Goal: Check status

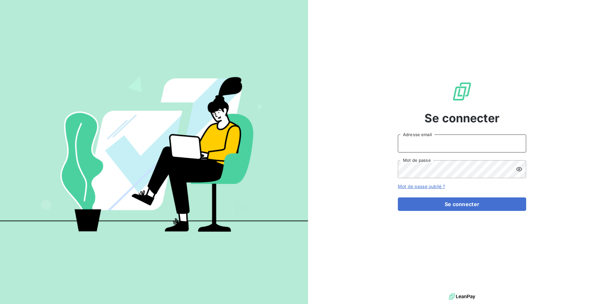
click at [432, 140] on input "Adresse email" at bounding box center [462, 143] width 128 height 18
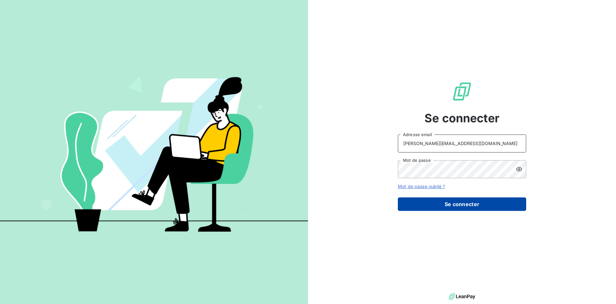
type input "[PERSON_NAME][EMAIL_ADDRESS][DOMAIN_NAME]"
click at [460, 203] on button "Se connecter" at bounding box center [462, 203] width 128 height 13
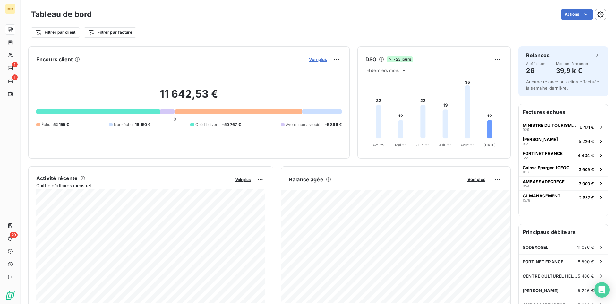
click at [318, 58] on span "Voir plus" at bounding box center [318, 59] width 18 height 5
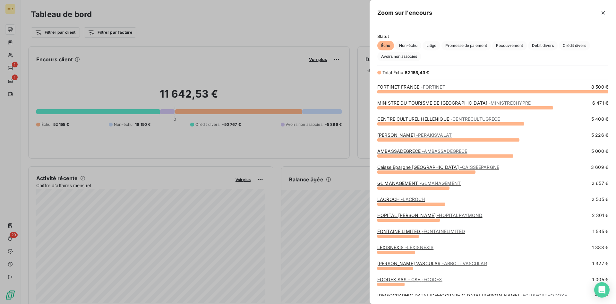
scroll to position [212, 246]
click at [583, 44] on span "Crédit divers" at bounding box center [573, 46] width 31 height 10
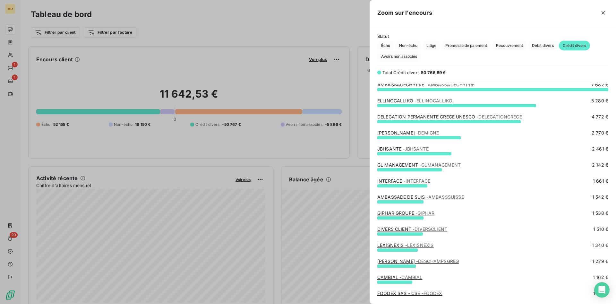
scroll to position [0, 0]
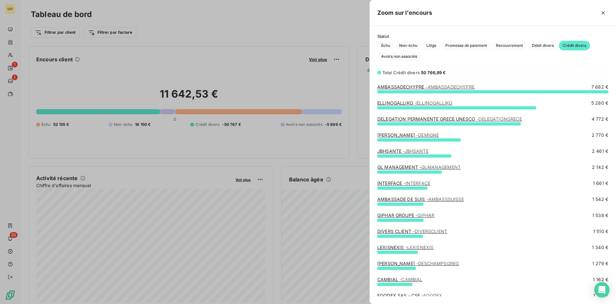
click at [278, 149] on div at bounding box center [308, 152] width 616 height 304
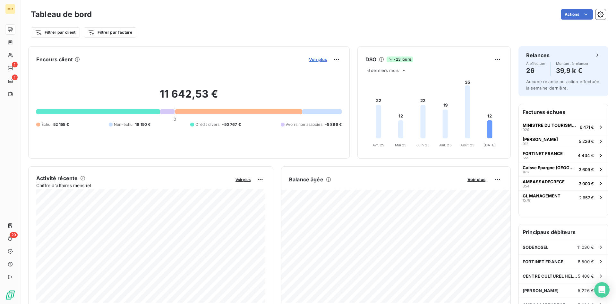
click at [323, 58] on span "Voir plus" at bounding box center [318, 59] width 18 height 5
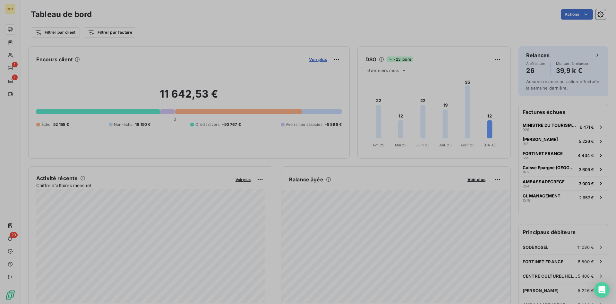
scroll to position [0, 0]
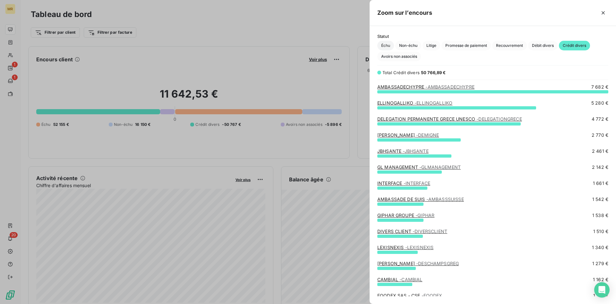
click at [390, 46] on span "Échu" at bounding box center [385, 46] width 17 height 10
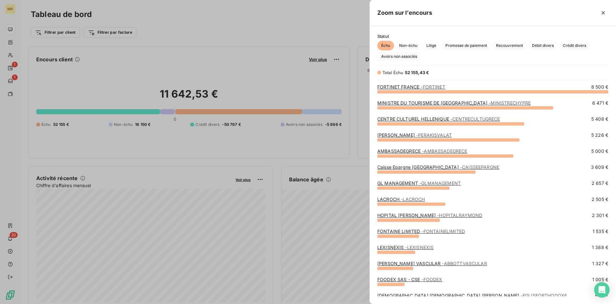
click at [333, 109] on div at bounding box center [308, 152] width 616 height 304
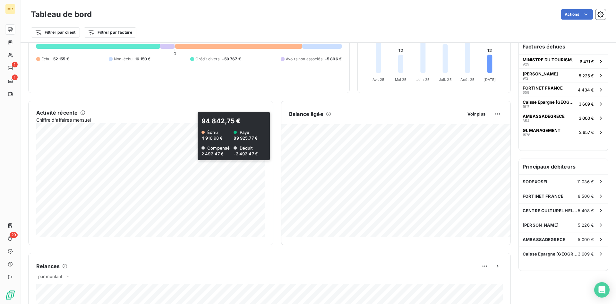
scroll to position [0, 0]
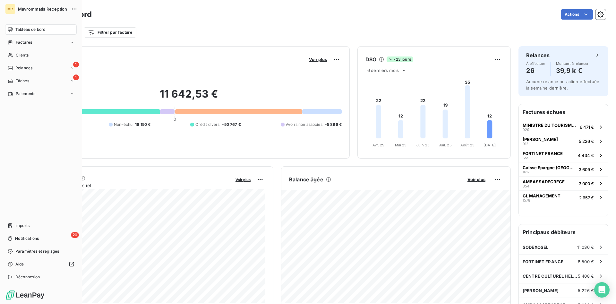
click at [38, 31] on span "Tableau de bord" at bounding box center [30, 30] width 30 height 6
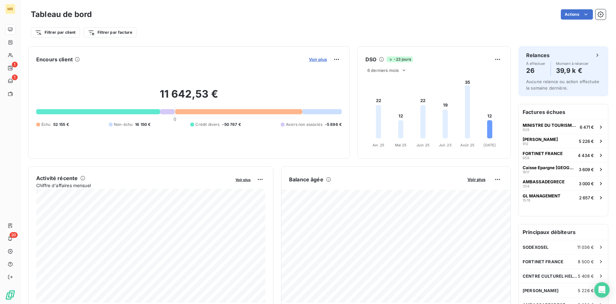
click at [321, 58] on span "Voir plus" at bounding box center [318, 59] width 18 height 5
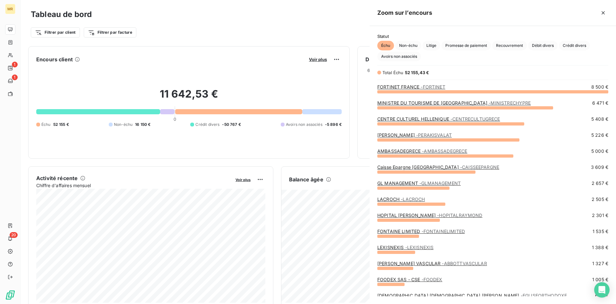
scroll to position [304, 246]
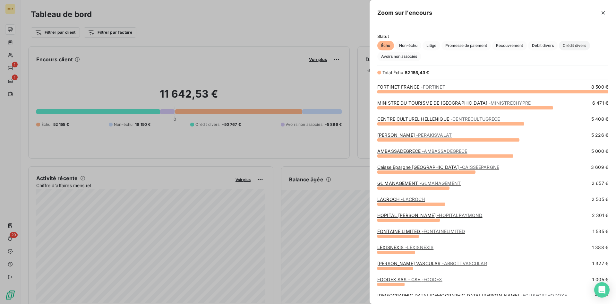
click at [583, 48] on span "Crédit divers" at bounding box center [573, 46] width 31 height 10
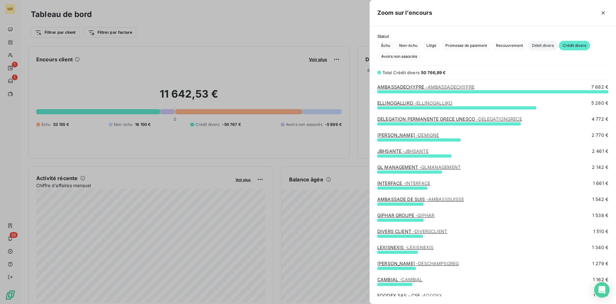
click at [547, 42] on span "Débit divers" at bounding box center [542, 46] width 29 height 10
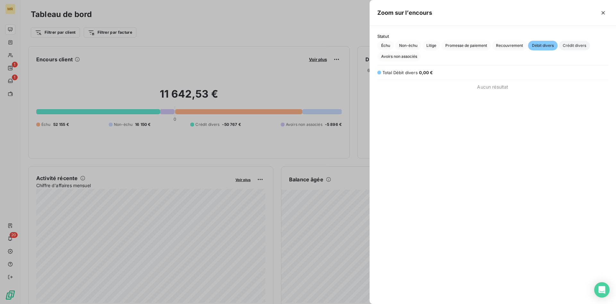
click at [566, 44] on span "Crédit divers" at bounding box center [573, 46] width 31 height 10
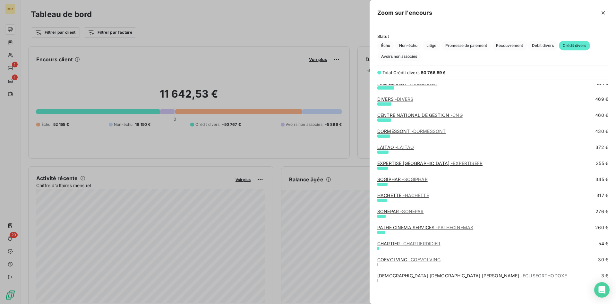
scroll to position [306, 0]
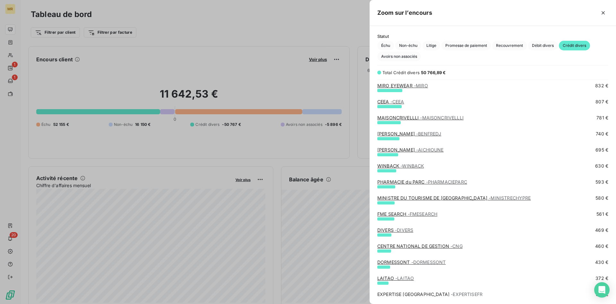
drag, startPoint x: 402, startPoint y: 150, endPoint x: 406, endPoint y: 150, distance: 3.8
click at [404, 150] on link "[PERSON_NAME]" at bounding box center [410, 149] width 66 height 5
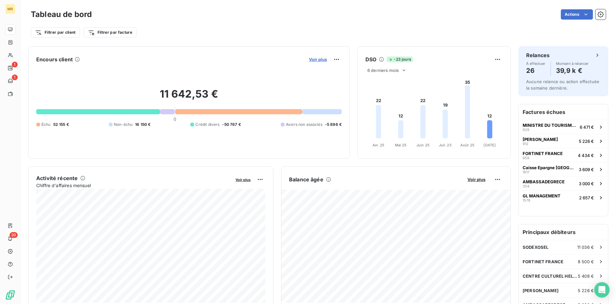
click at [318, 57] on span "Voir plus" at bounding box center [318, 59] width 18 height 5
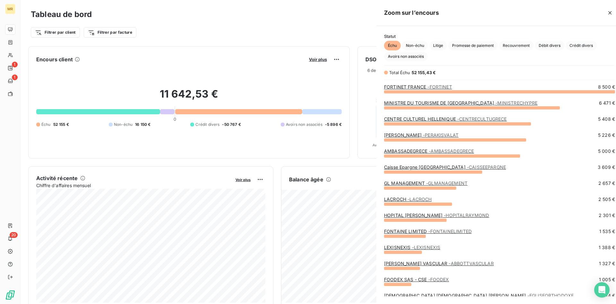
scroll to position [304, 246]
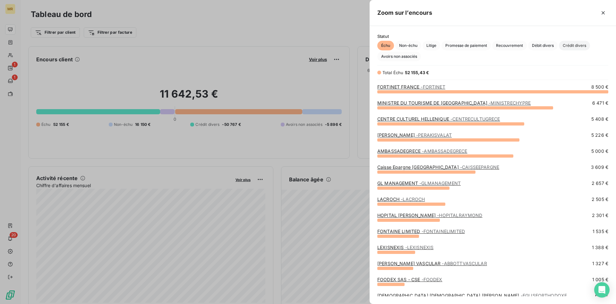
click at [580, 44] on span "Crédit divers" at bounding box center [573, 46] width 31 height 10
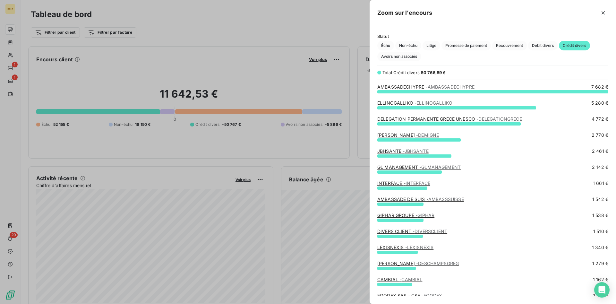
click at [405, 232] on link "DIVERS CLIENT - DIVERSCLIENT" at bounding box center [412, 230] width 70 height 5
